Goal: Book appointment/travel/reservation

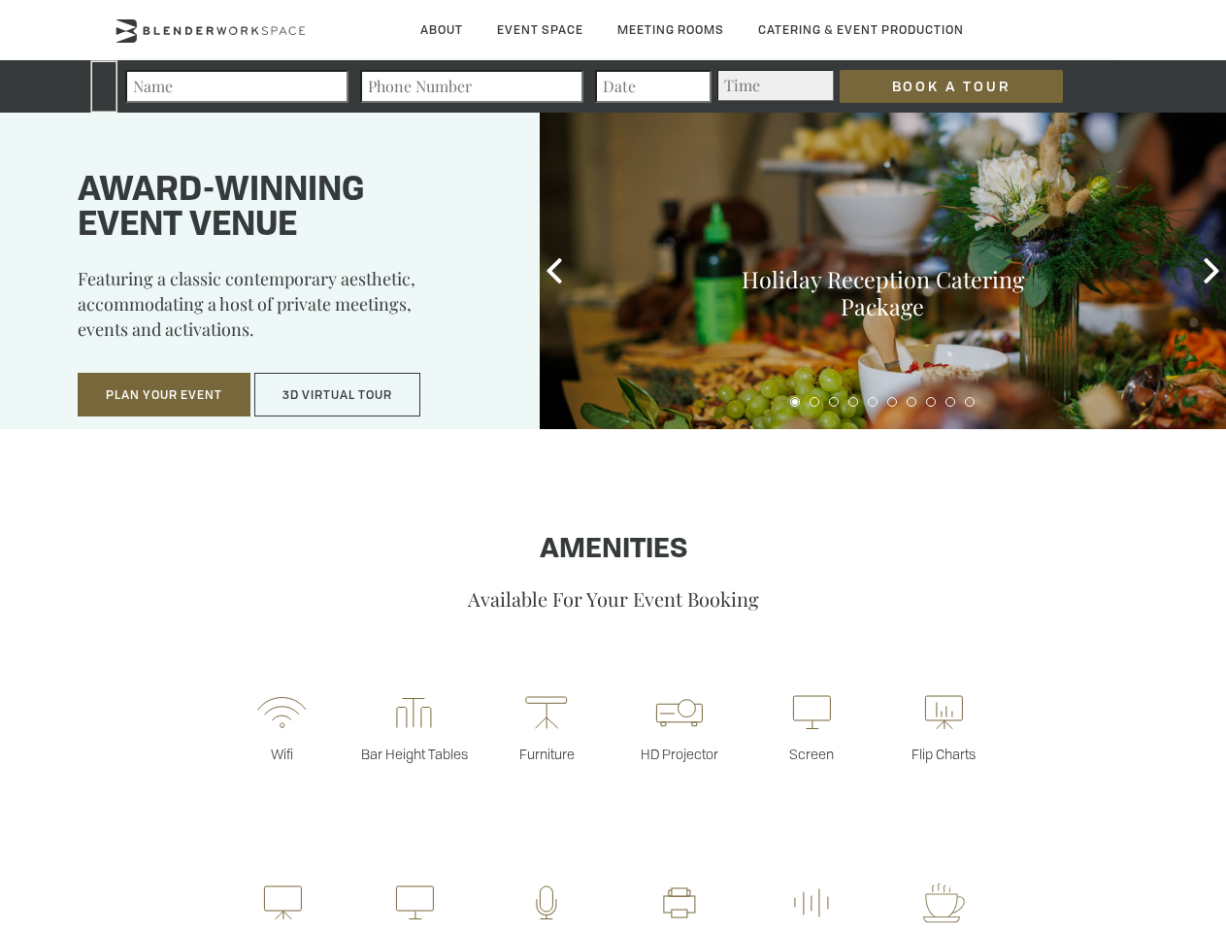
click at [936, 86] on input "Book a Tour" at bounding box center [951, 86] width 223 height 33
click at [164, 395] on button "Plan Your Event" at bounding box center [164, 395] width 173 height 45
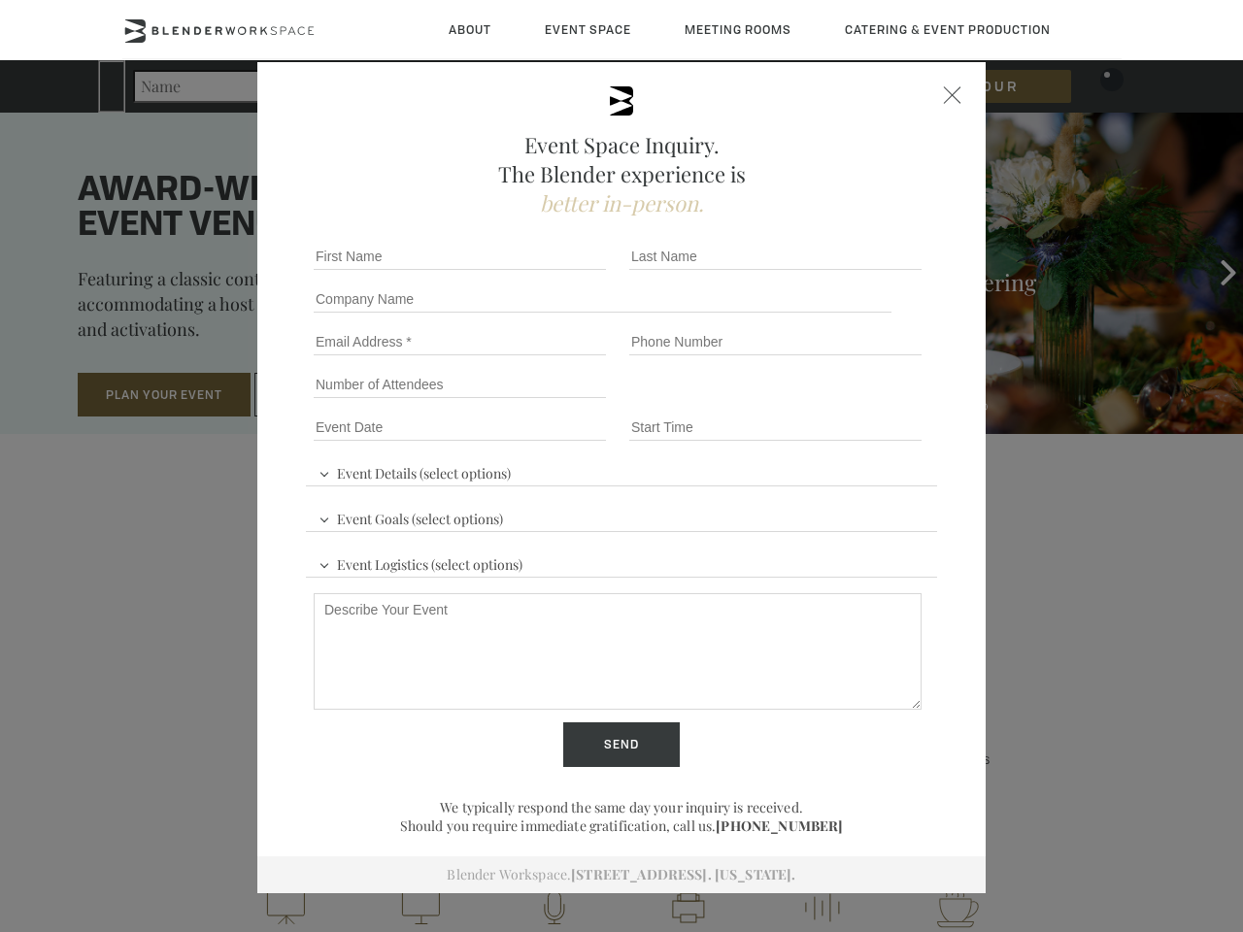
click at [554, 271] on div "First name *" at bounding box center [464, 256] width 316 height 43
click at [1212, 271] on div "Event Space Inquiry. The Blender experience is better in-person. Event Details …" at bounding box center [621, 466] width 1243 height 932
click at [795, 402] on fieldset "Number of Attendees Budget Range" at bounding box center [621, 384] width 631 height 43
click at [815, 402] on fieldset "Number of Attendees Budget Range" at bounding box center [621, 384] width 631 height 43
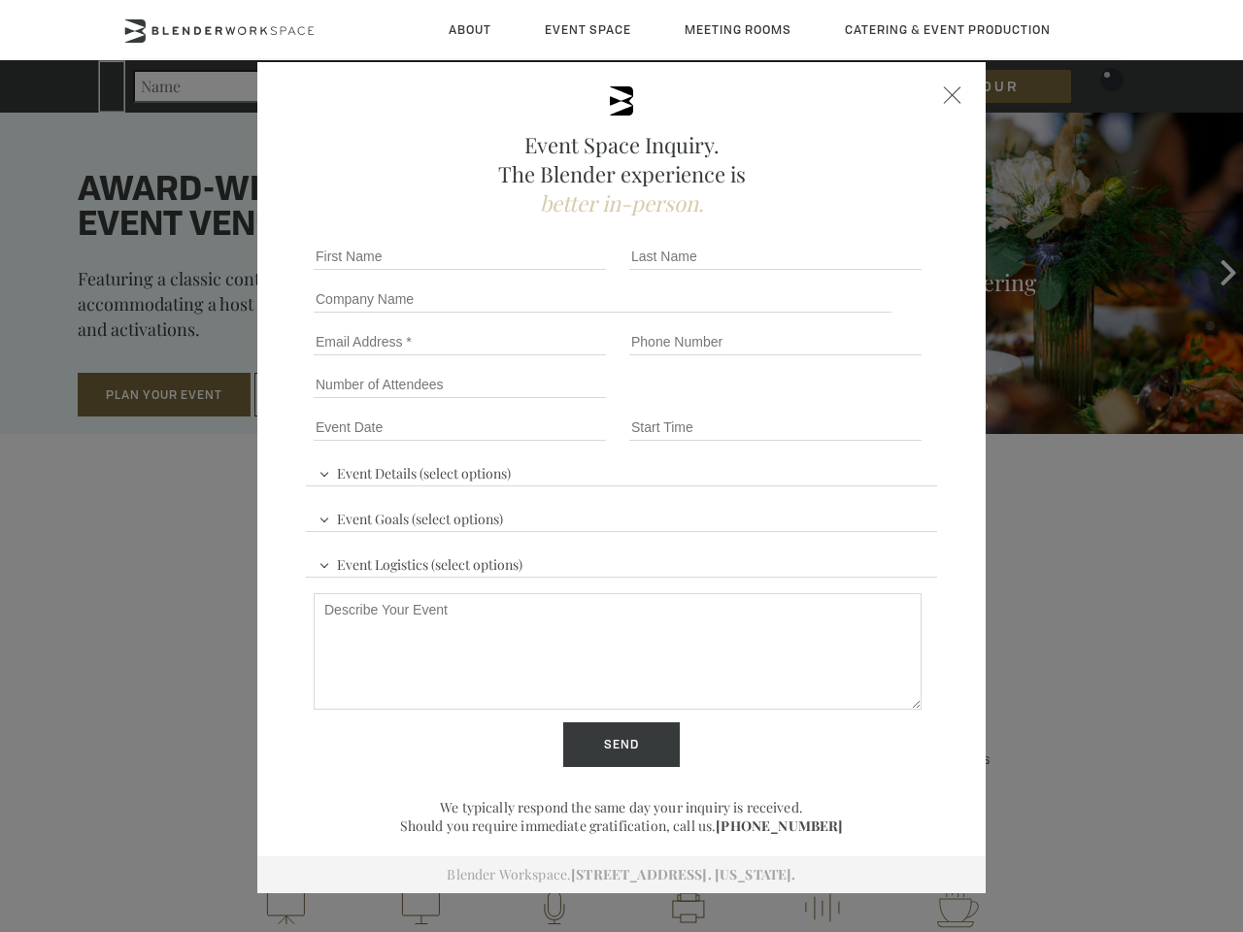
click at [834, 402] on fieldset "Number of Attendees Budget Range" at bounding box center [621, 384] width 631 height 43
click at [853, 402] on fieldset "Number of Attendees Budget Range" at bounding box center [621, 384] width 631 height 43
click at [873, 402] on fieldset "Number of Attendees Budget Range" at bounding box center [621, 384] width 631 height 43
